Goal: Navigation & Orientation: Find specific page/section

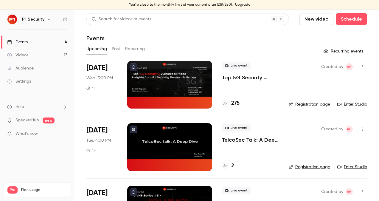
click at [246, 31] on header "Search for videos or events New video Schedule Events" at bounding box center [226, 27] width 281 height 29
